Goal: Task Accomplishment & Management: Manage account settings

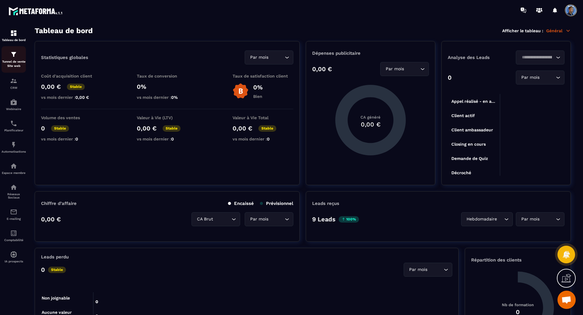
scroll to position [271, 0]
click at [12, 60] on p "Tunnel de vente Site web" at bounding box center [14, 64] width 24 height 9
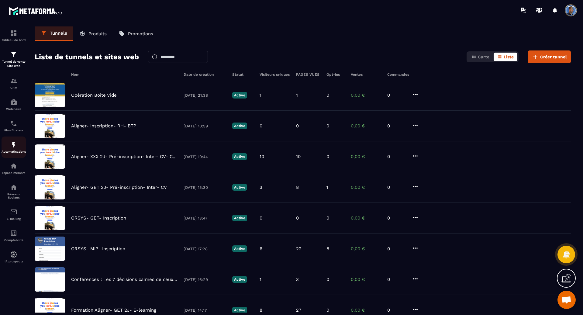
click at [14, 143] on img at bounding box center [13, 144] width 7 height 7
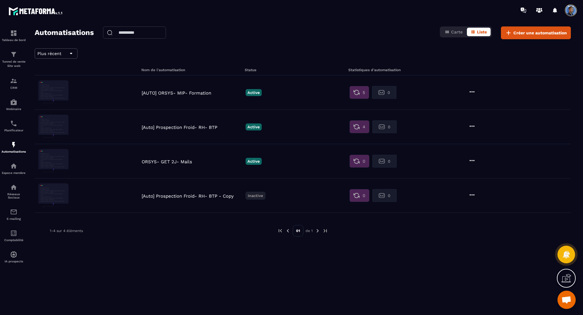
click at [192, 91] on p "[AUTO] ORSYS- MIP- Formation" at bounding box center [192, 92] width 101 height 5
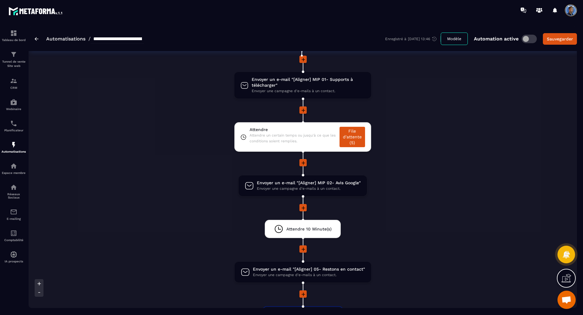
scroll to position [61, 0]
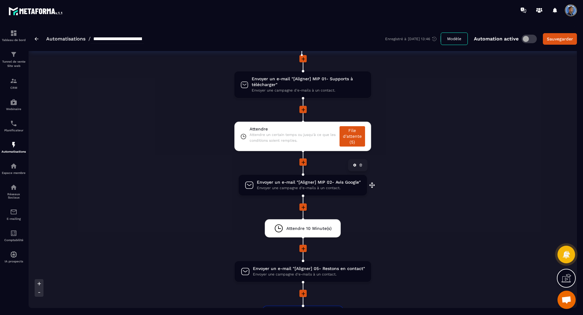
click at [346, 181] on span "Envoyer un e-mail "[Aligner] MIP 02- Avis Google"" at bounding box center [309, 182] width 104 height 6
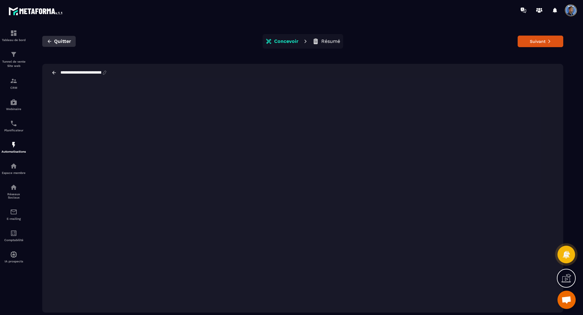
click at [59, 39] on span "Quitter" at bounding box center [62, 41] width 17 height 6
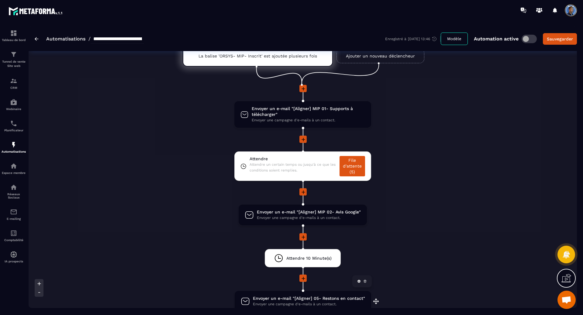
scroll to position [152, 0]
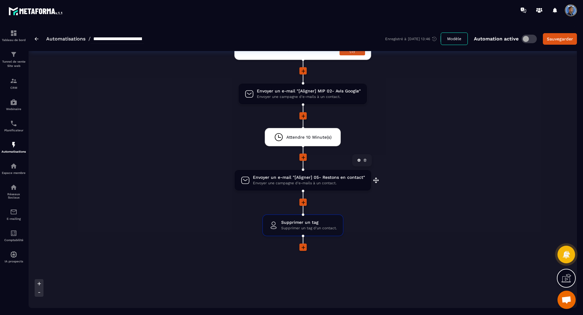
click at [348, 182] on span "Envoyer une campagne d'e-mails à un contact." at bounding box center [309, 183] width 112 height 6
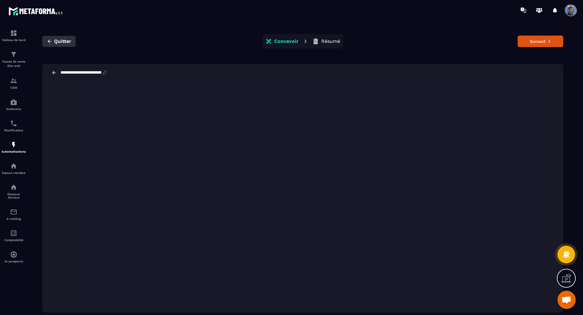
click at [61, 37] on button "Quitter" at bounding box center [58, 41] width 33 height 11
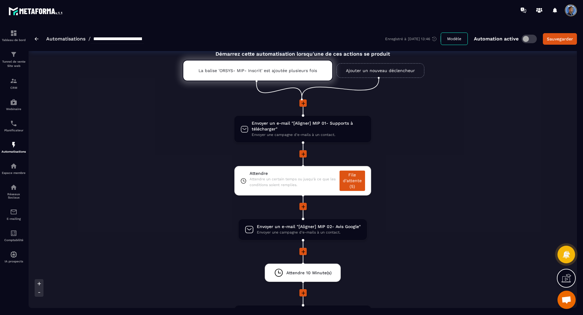
scroll to position [30, 0]
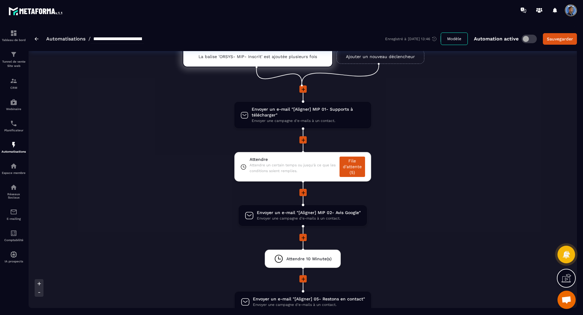
click at [63, 39] on link "Automatisations" at bounding box center [65, 39] width 39 height 6
